Goal: Task Accomplishment & Management: Manage account settings

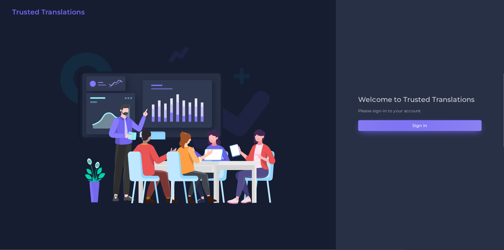
click at [400, 128] on button "Sign in" at bounding box center [420, 125] width 124 height 11
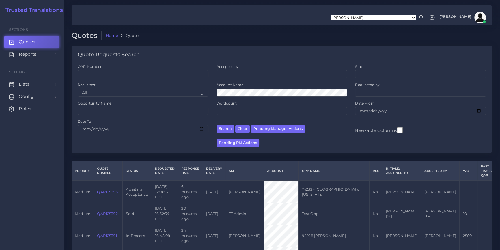
drag, startPoint x: 124, startPoint y: 79, endPoint x: 124, endPoint y: 76, distance: 3.5
click at [124, 79] on div "QAR Number" at bounding box center [143, 73] width 139 height 18
click at [124, 76] on input "QAR Number" at bounding box center [143, 74] width 131 height 8
paste input "QAR125344"
type input "QAR125344"
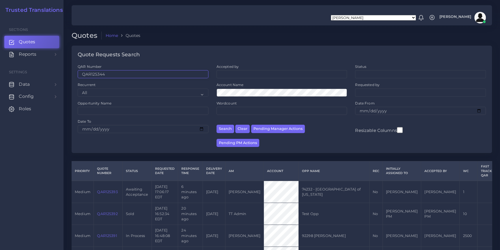
click at [216, 125] on button "Search" at bounding box center [225, 129] width 18 height 8
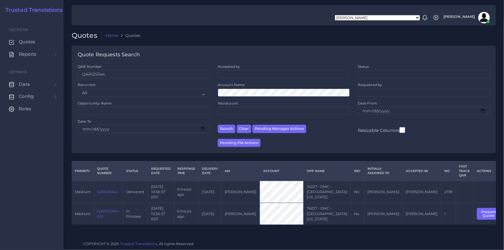
click at [112, 209] on link "QAR125344-001" at bounding box center [108, 214] width 22 height 10
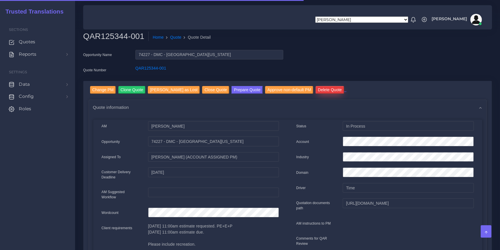
click at [322, 86] on input "Delete Quote" at bounding box center [329, 90] width 29 height 8
